Goal: Task Accomplishment & Management: Manage account settings

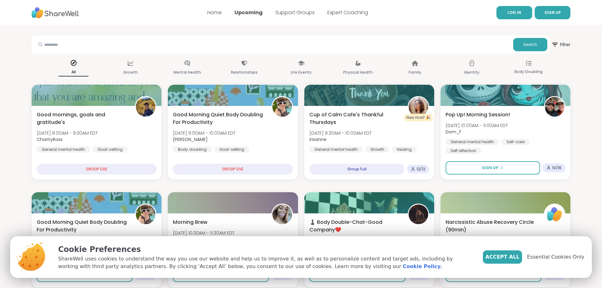
click at [516, 13] on span "LOG IN" at bounding box center [515, 12] width 14 height 5
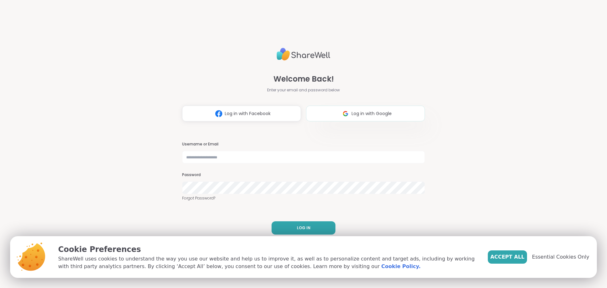
click at [329, 118] on button "Log in with Google" at bounding box center [365, 114] width 119 height 16
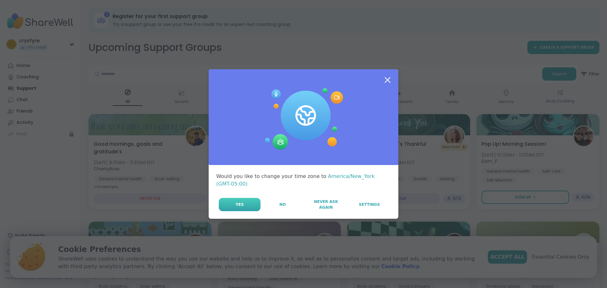
click at [249, 201] on button "Yes" at bounding box center [240, 204] width 42 height 13
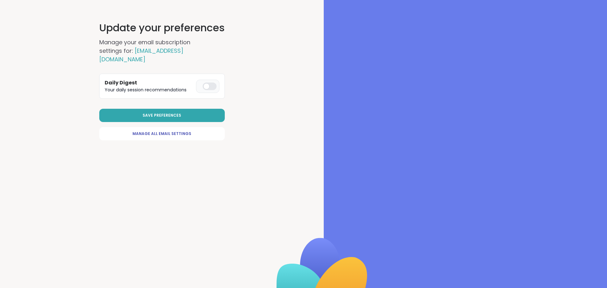
click at [203, 83] on div at bounding box center [210, 87] width 14 height 8
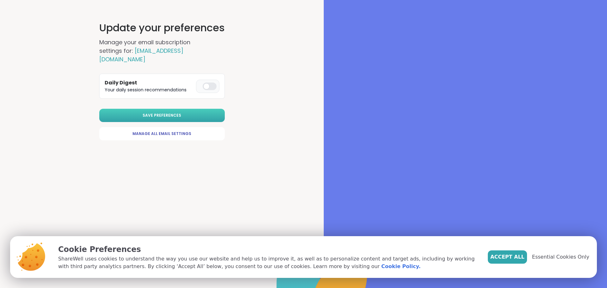
click at [168, 109] on button "Save Preferences" at bounding box center [162, 115] width 126 height 13
